Goal: Book appointment/travel/reservation

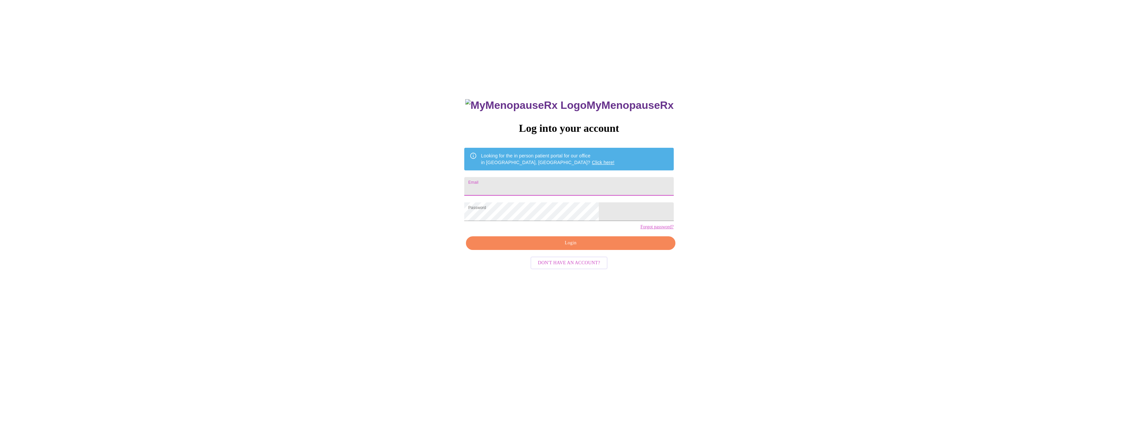
click at [521, 178] on input "Email" at bounding box center [568, 186] width 209 height 19
type input "[EMAIL_ADDRESS][DOMAIN_NAME]"
click at [572, 247] on span "Login" at bounding box center [570, 243] width 194 height 8
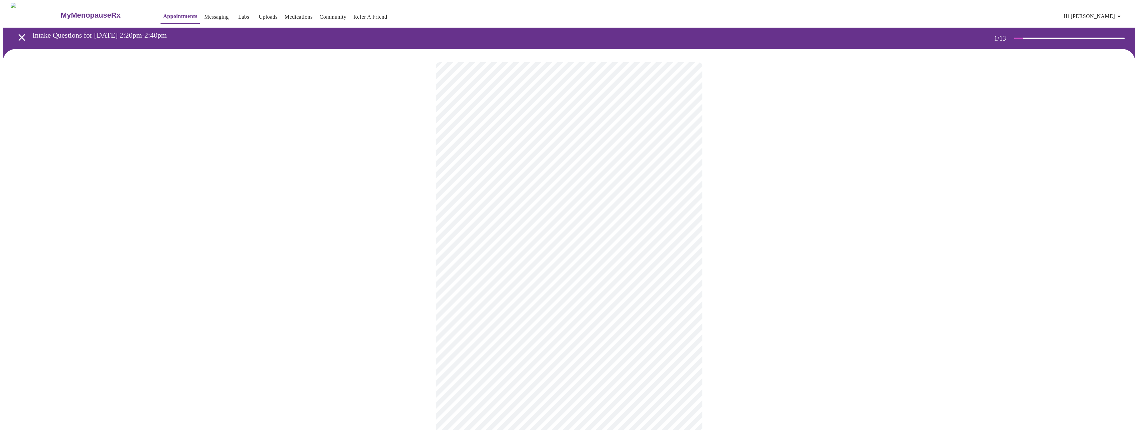
click at [576, 150] on body "MyMenopauseRx Appointments Messaging Labs Uploads Medications Community Refer a…" at bounding box center [569, 307] width 1132 height 608
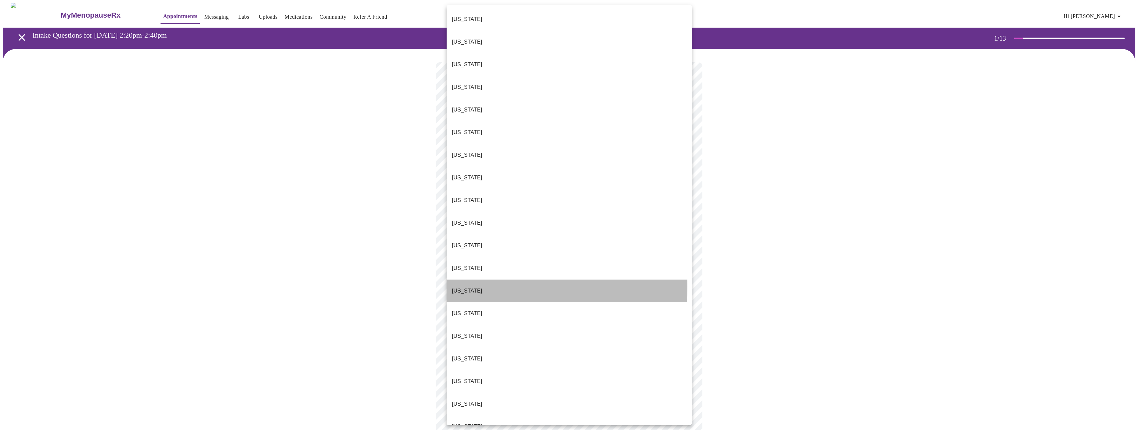
click at [470, 280] on li "[US_STATE]" at bounding box center [568, 291] width 245 height 23
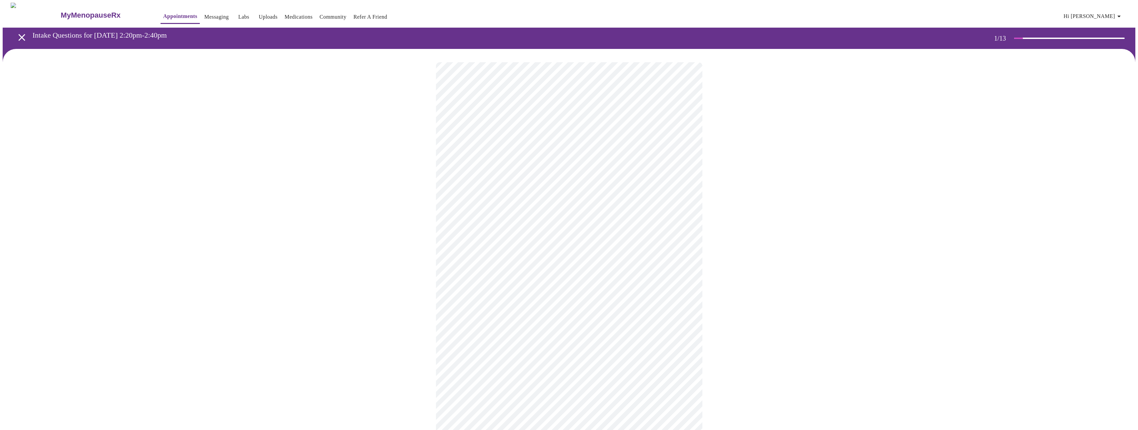
click at [476, 195] on body "MyMenopauseRx Appointments Messaging Labs Uploads Medications Community Refer a…" at bounding box center [569, 305] width 1132 height 604
click at [469, 221] on li "Return" at bounding box center [568, 223] width 245 height 12
click at [543, 142] on body "MyMenopauseRx Appointments Messaging Labs Uploads Medications Community Refer a…" at bounding box center [571, 203] width 1137 height 400
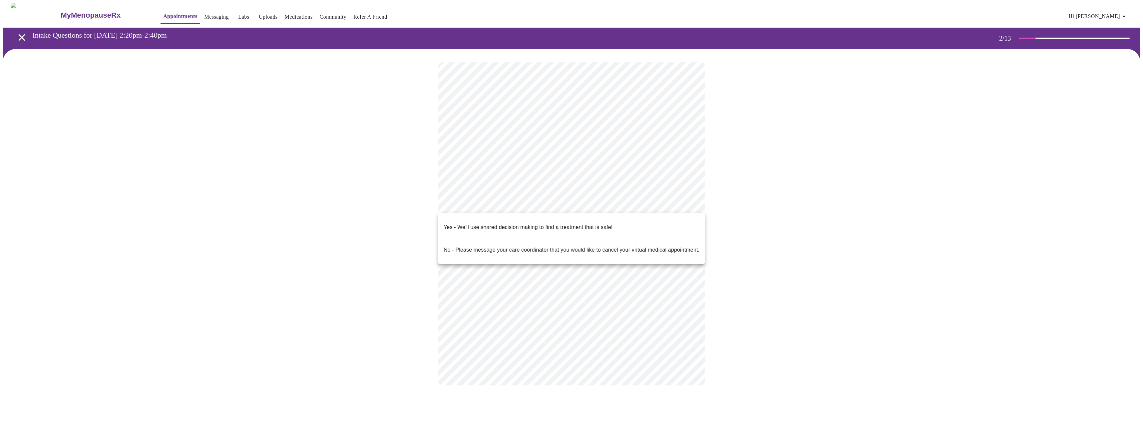
click at [506, 208] on body "MyMenopauseRx Appointments Messaging Labs Uploads Medications Community Refer a…" at bounding box center [571, 201] width 1137 height 396
click at [500, 223] on p "Yes - We'll use shared decision making to find a treatment that is safe!" at bounding box center [528, 227] width 169 height 8
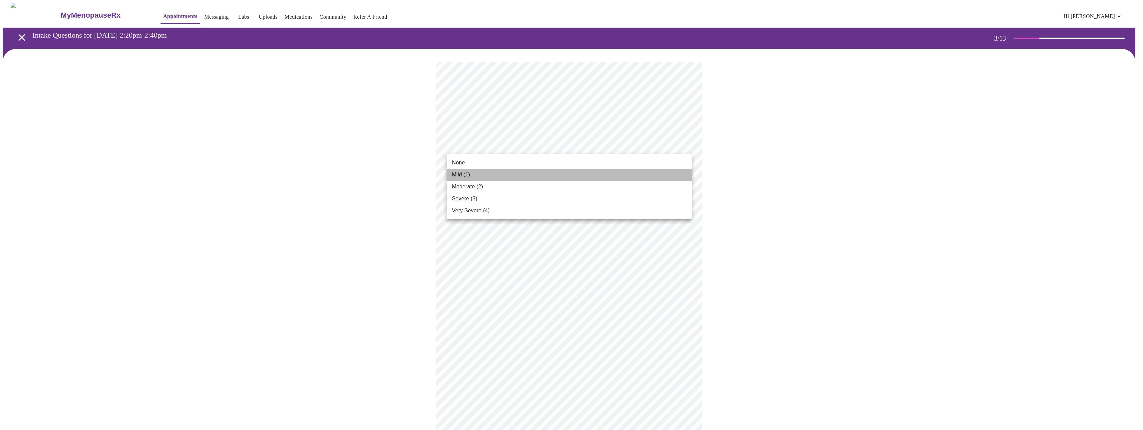
click at [465, 173] on span "Mild (1)" at bounding box center [461, 175] width 18 height 8
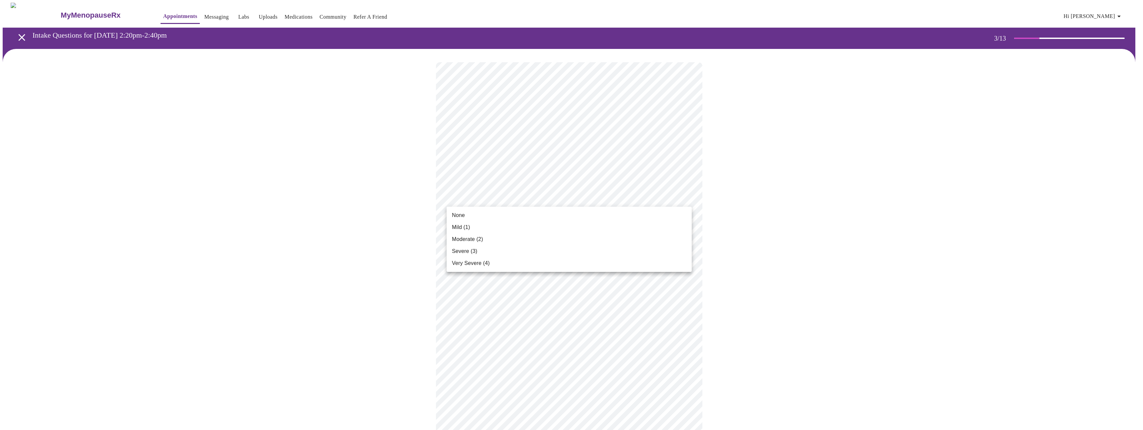
click at [471, 212] on li "None" at bounding box center [568, 215] width 245 height 12
click at [483, 247] on body "MyMenopauseRx Appointments Messaging Labs Uploads Medications Community Refer a…" at bounding box center [571, 436] width 1137 height 867
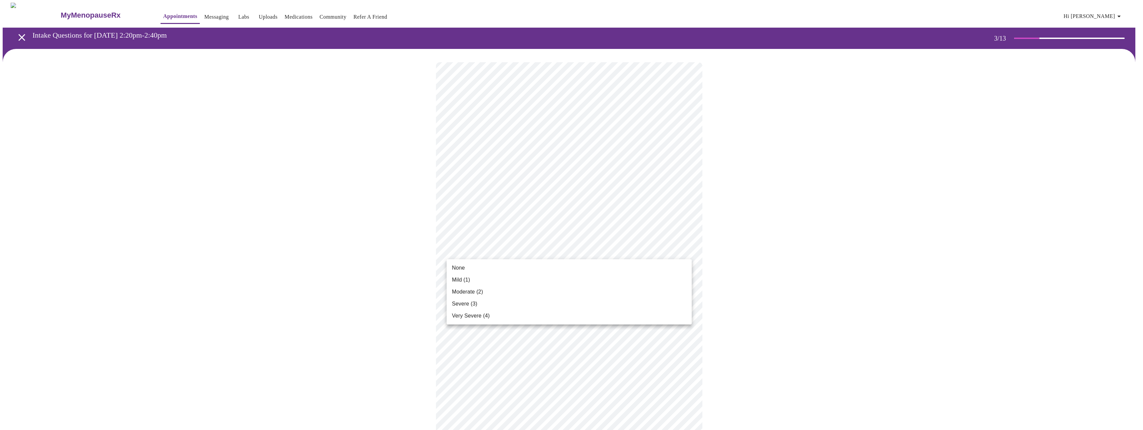
click at [475, 281] on li "Mild (1)" at bounding box center [568, 280] width 245 height 12
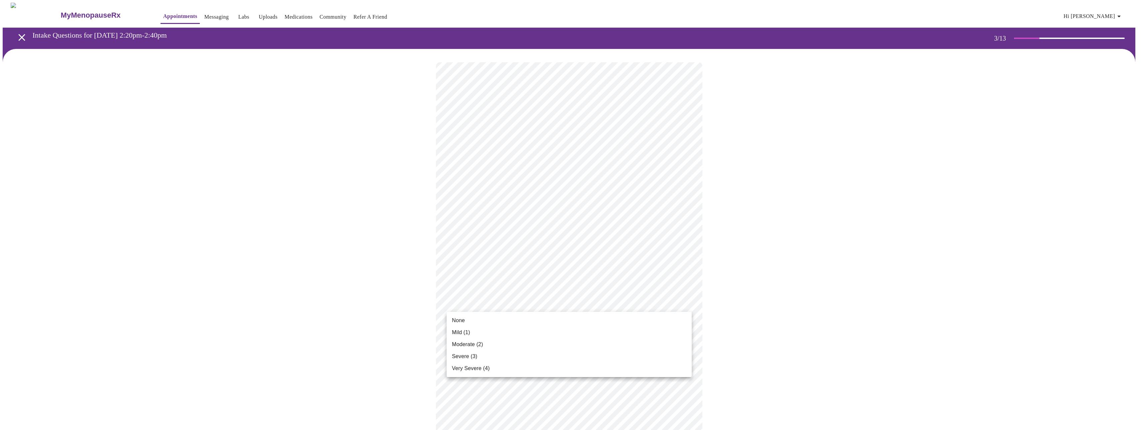
click at [475, 304] on body "MyMenopauseRx Appointments Messaging Labs Uploads Medications Community Refer a…" at bounding box center [571, 432] width 1137 height 858
click at [461, 335] on span "Mild (1)" at bounding box center [461, 333] width 18 height 8
drag, startPoint x: 1137, startPoint y: 184, endPoint x: 1137, endPoint y: 201, distance: 17.0
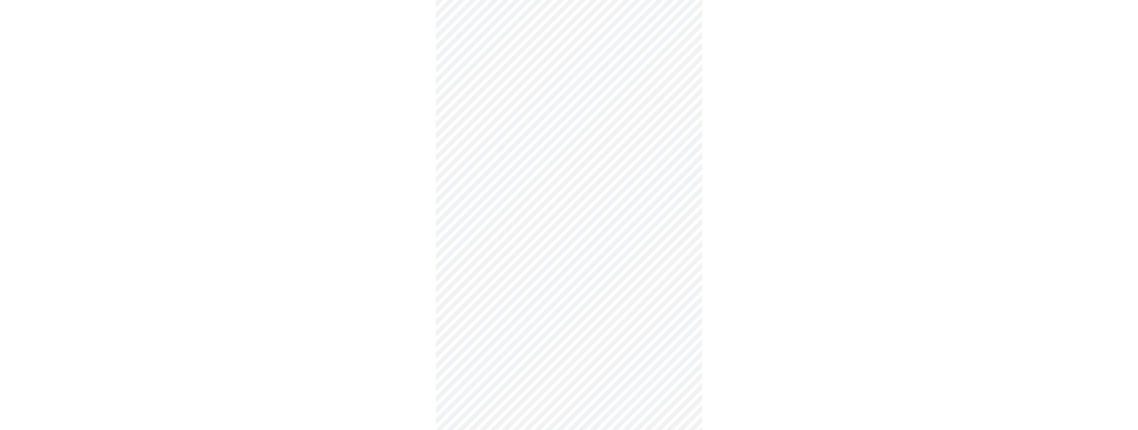
scroll to position [233, 0]
click at [606, 110] on body "MyMenopauseRx Appointments Messaging Labs Uploads Medications Community Refer a…" at bounding box center [569, 194] width 1132 height 848
click at [464, 142] on span "Mild (1)" at bounding box center [461, 143] width 18 height 8
click at [493, 158] on body "MyMenopauseRx Appointments Messaging Labs Uploads Medications Community Refer a…" at bounding box center [571, 189] width 1137 height 839
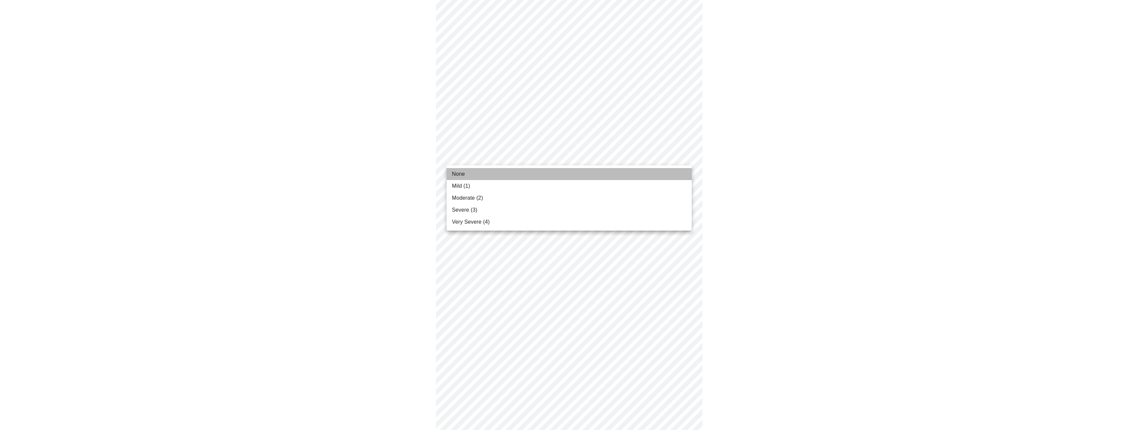
click at [472, 174] on li "None" at bounding box center [568, 174] width 245 height 12
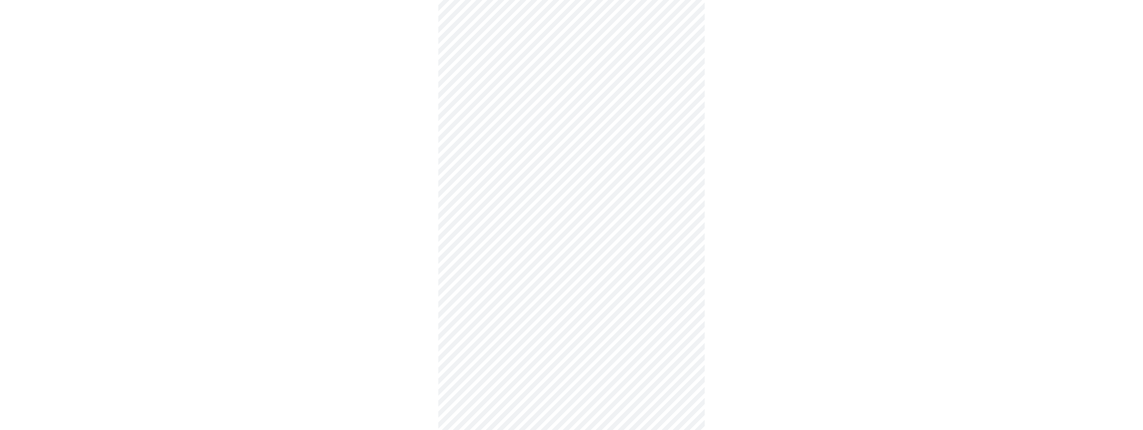
click at [487, 209] on body "MyMenopauseRx Appointments Messaging Labs Uploads Medications Community Refer a…" at bounding box center [571, 185] width 1137 height 830
click at [455, 227] on span "None" at bounding box center [458, 227] width 13 height 8
click at [509, 263] on body "MyMenopauseRx Appointments Messaging Labs Uploads Medications Community Refer a…" at bounding box center [571, 180] width 1137 height 820
click at [460, 292] on span "Mild (1)" at bounding box center [461, 291] width 18 height 8
click at [497, 310] on body "MyMenopauseRx Appointments Messaging Labs Uploads Medications Community Refer a…" at bounding box center [571, 175] width 1137 height 811
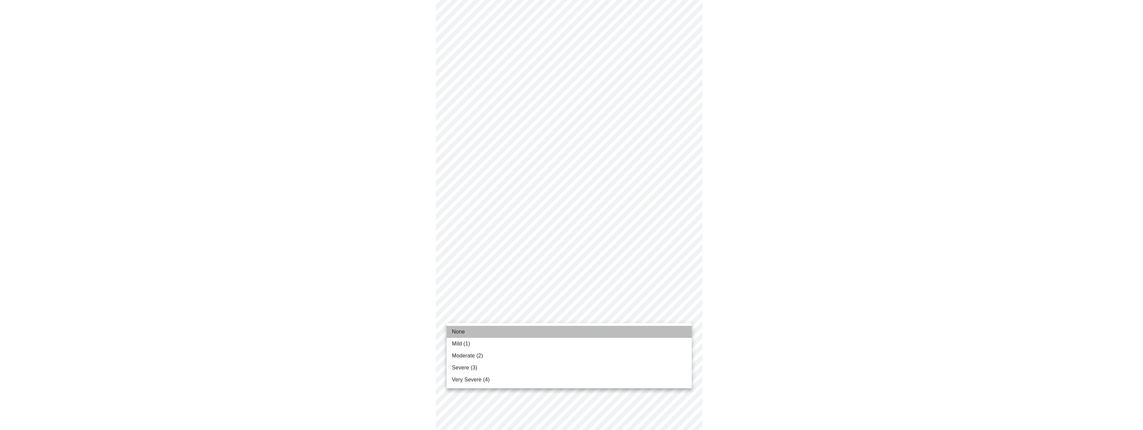
click at [479, 334] on li "None" at bounding box center [568, 332] width 245 height 12
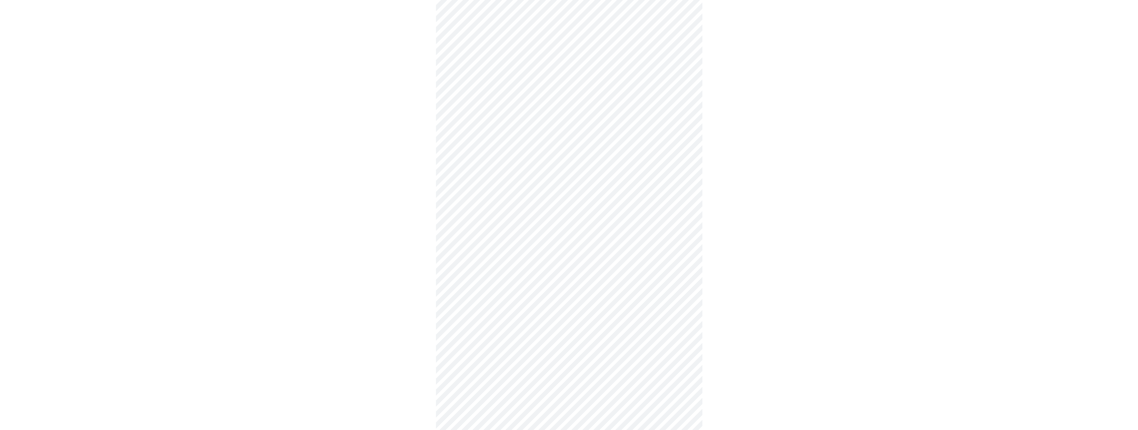
click at [491, 367] on body "MyMenopauseRx Appointments Messaging Labs Uploads Medications Community Refer a…" at bounding box center [569, 171] width 1132 height 802
click at [464, 367] on span "None" at bounding box center [458, 368] width 13 height 8
click at [640, 289] on body "MyMenopauseRx Appointments Messaging Labs Uploads Medications Community Refer a…" at bounding box center [571, 36] width 1137 height 792
click at [454, 321] on span "Mild (1)" at bounding box center [461, 320] width 18 height 8
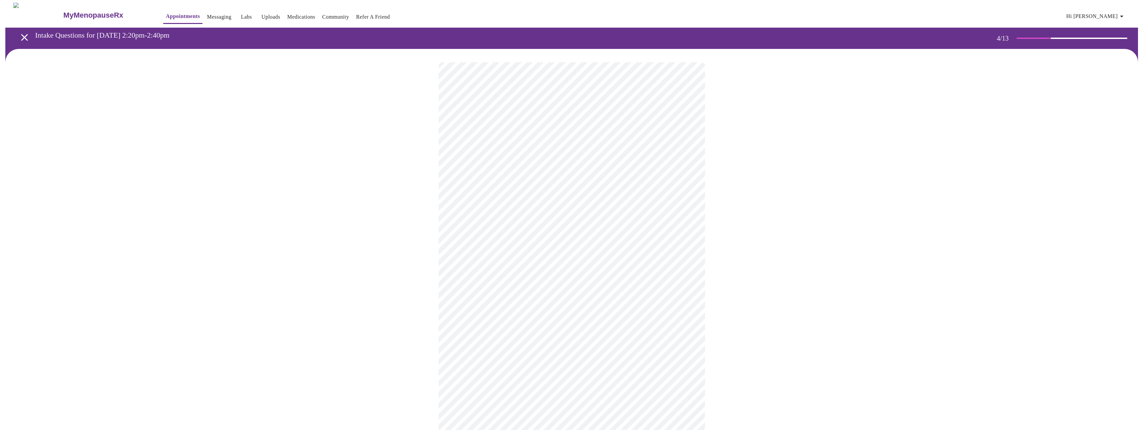
scroll to position [200, 0]
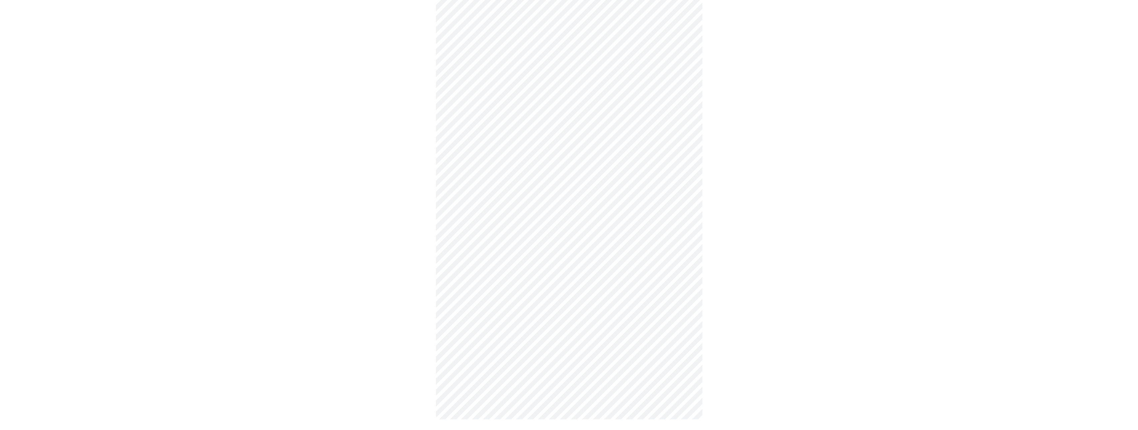
click at [510, 183] on body "MyMenopauseRx Appointments Messaging Labs Uploads Medications Community Refer a…" at bounding box center [569, 118] width 1132 height 630
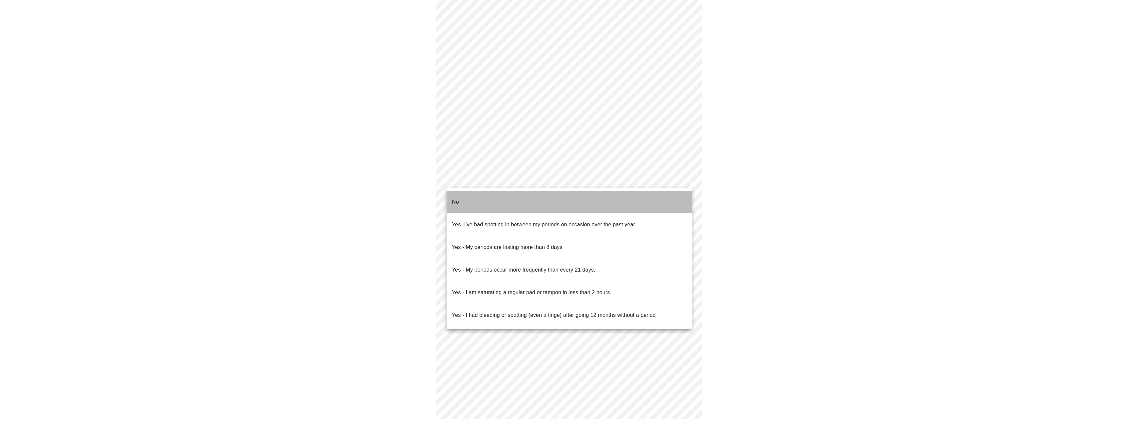
click at [482, 201] on li "No" at bounding box center [568, 202] width 245 height 23
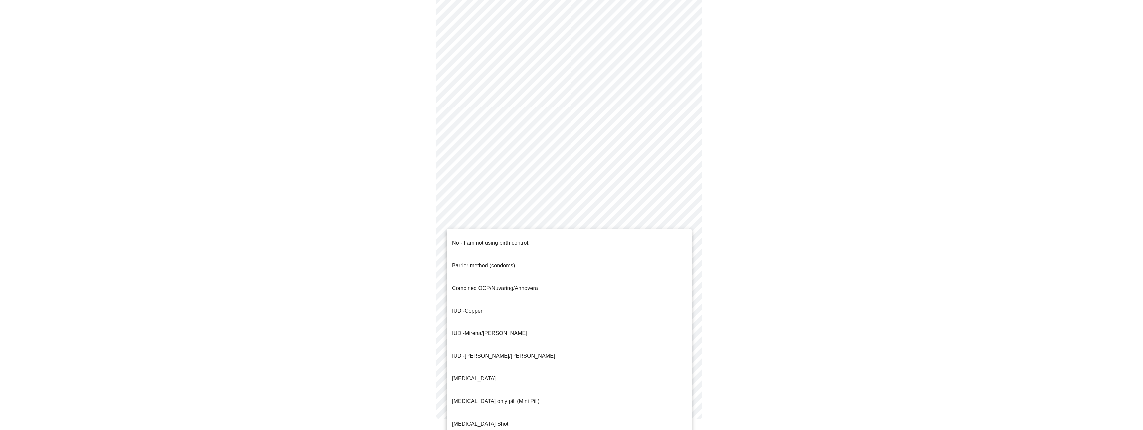
click at [470, 231] on body "MyMenopauseRx Appointments Messaging Labs Uploads Medications Community Refer a…" at bounding box center [571, 120] width 1137 height 626
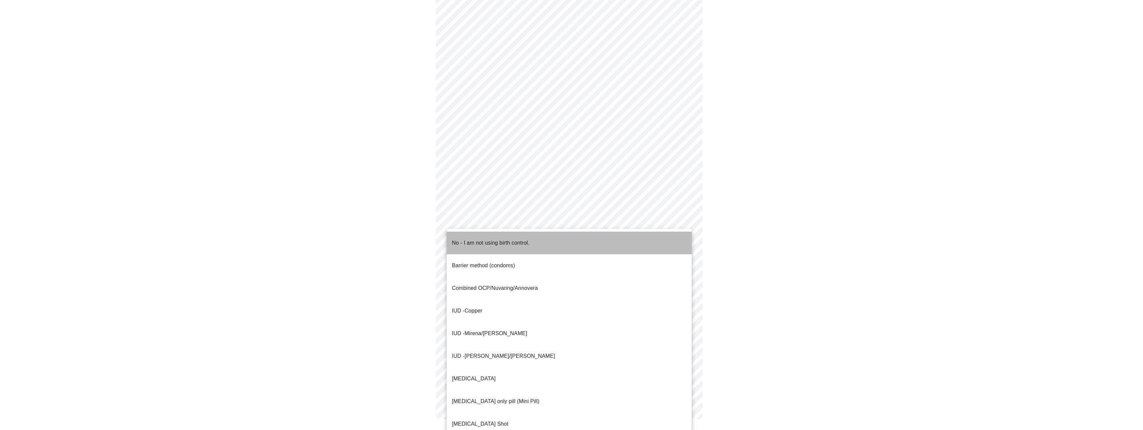
click at [468, 240] on p "No - I am not using birth control." at bounding box center [491, 243] width 78 height 8
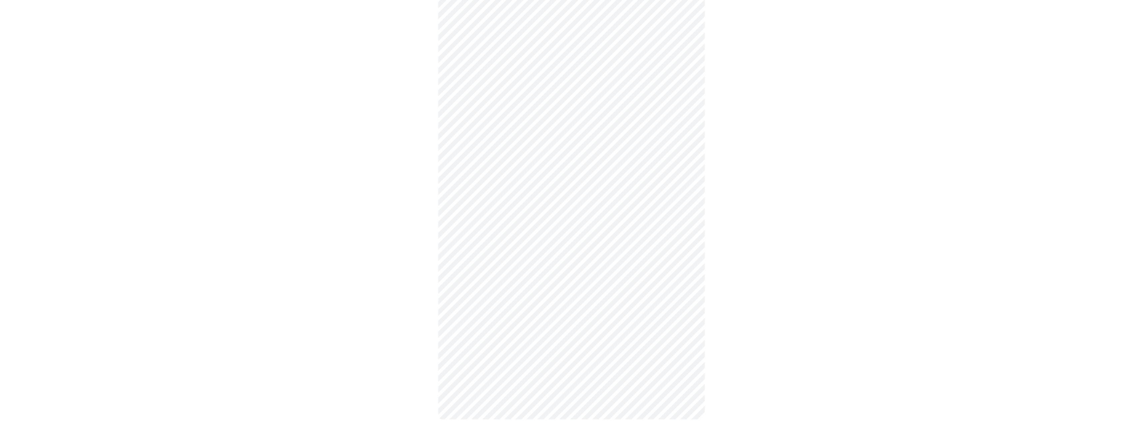
click at [475, 283] on body "MyMenopauseRx Appointments Messaging Labs Uploads Medications Community Refer a…" at bounding box center [571, 122] width 1137 height 622
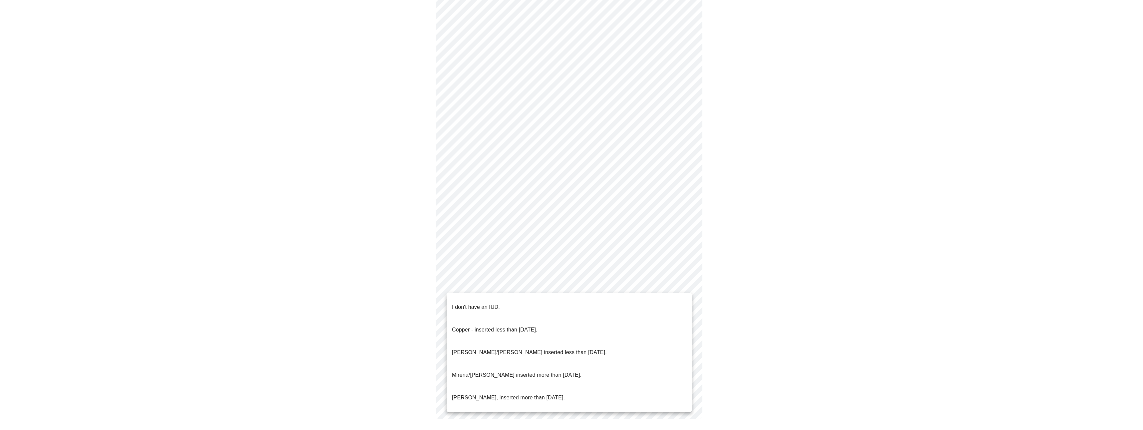
click at [478, 303] on p "I don't have an IUD." at bounding box center [476, 307] width 48 height 8
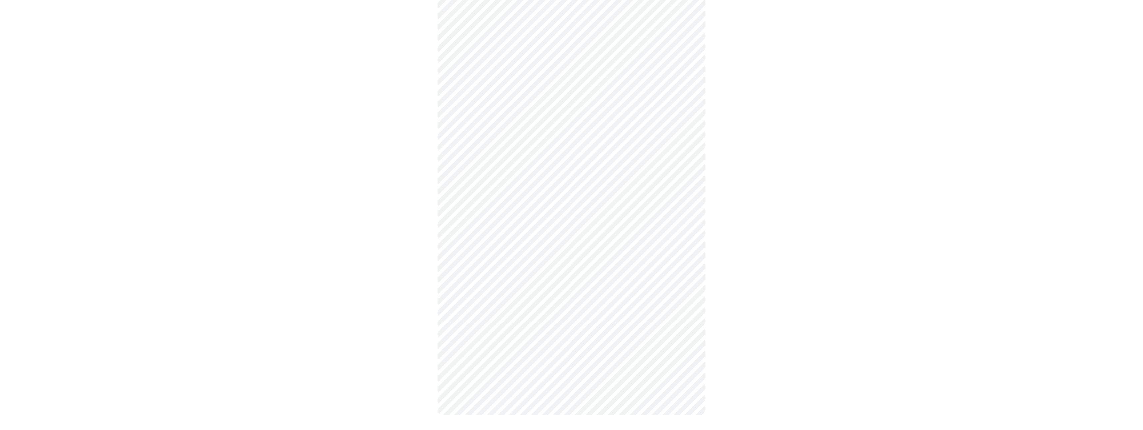
scroll to position [188, 0]
click at [487, 338] on body "MyMenopauseRx Appointments Messaging Labs Uploads Medications Community Refer a…" at bounding box center [571, 124] width 1137 height 618
click at [483, 358] on li "Yes" at bounding box center [568, 360] width 245 height 23
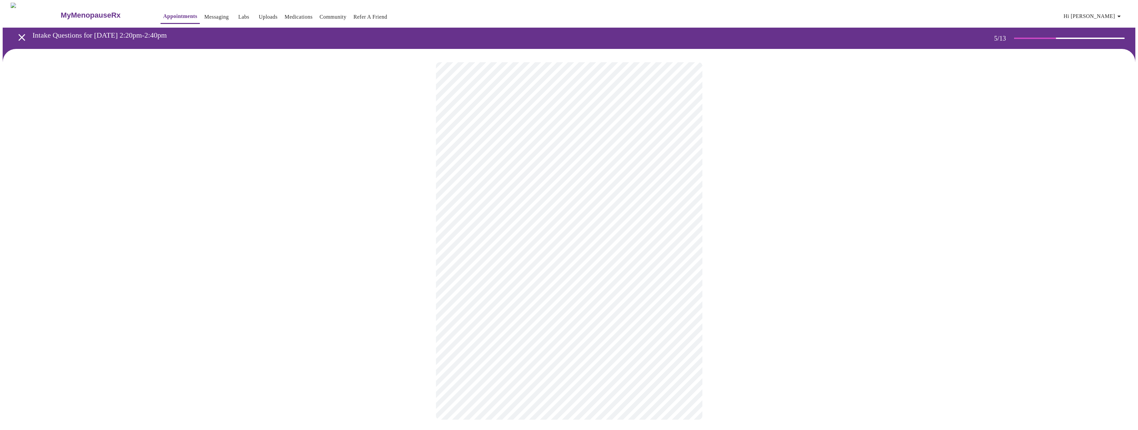
click at [423, 284] on div at bounding box center [569, 241] width 1132 height 384
click at [682, 186] on body "MyMenopauseRx Appointments Messaging Labs Uploads Medications Community Refer a…" at bounding box center [571, 218] width 1137 height 431
click at [734, 178] on div at bounding box center [571, 215] width 1143 height 430
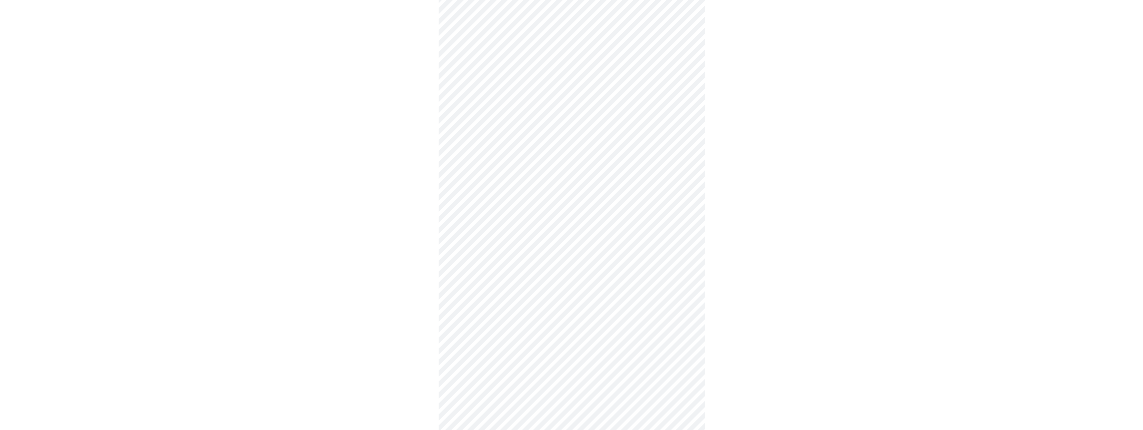
scroll to position [1691, 0]
click at [472, 195] on li "No" at bounding box center [568, 204] width 245 height 23
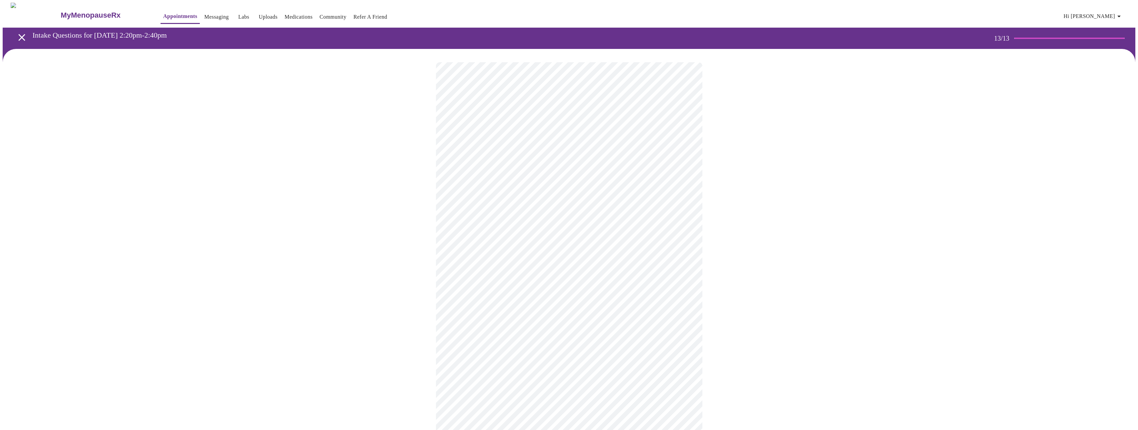
scroll to position [240, 0]
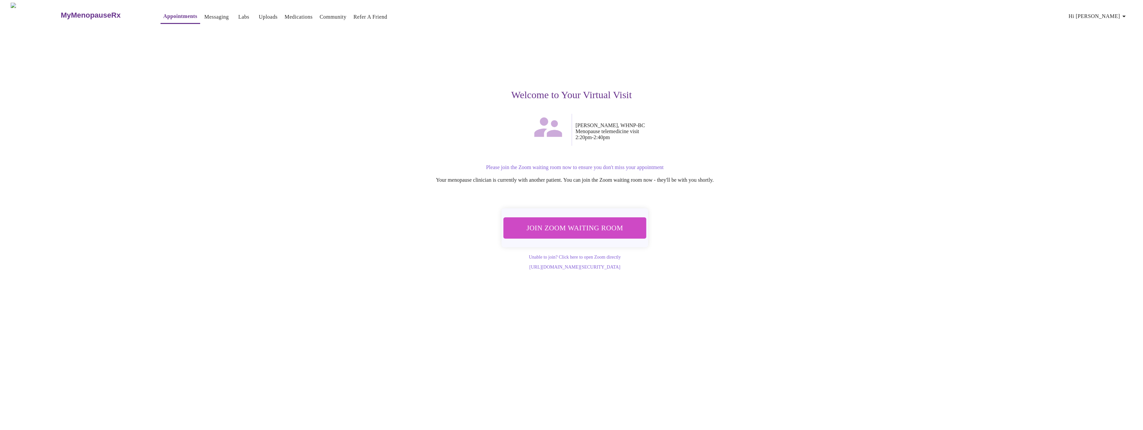
click at [564, 230] on span "Join Zoom Waiting Room" at bounding box center [574, 228] width 125 height 12
